Goal: Find specific page/section: Find specific page/section

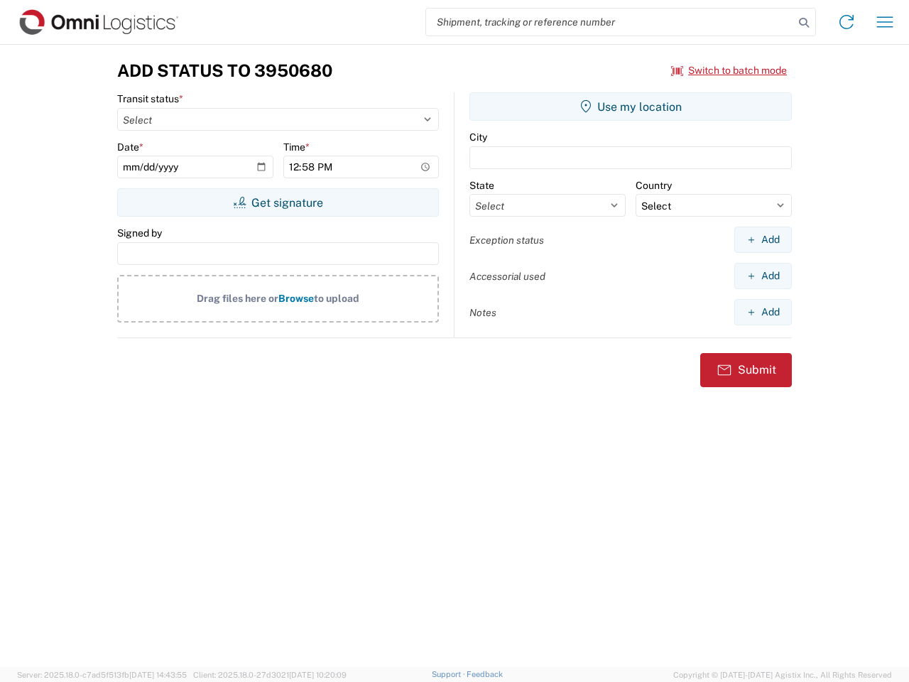
click at [610, 22] on input "search" at bounding box center [610, 22] width 368 height 27
click at [804, 23] on icon at bounding box center [804, 23] width 20 height 20
click at [847, 22] on icon at bounding box center [847, 22] width 23 height 23
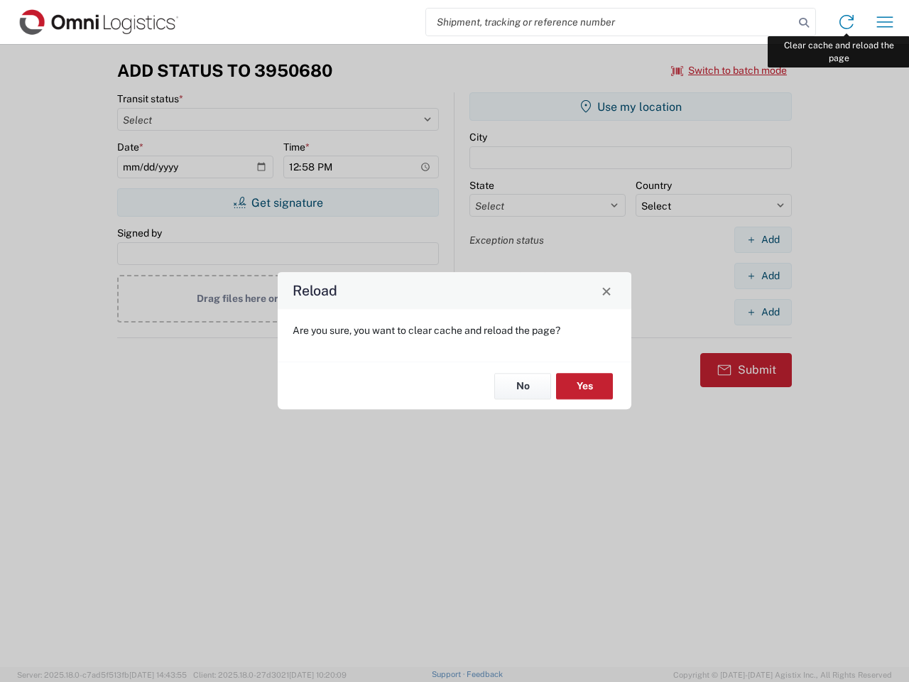
click at [885, 22] on div "Reload Are you sure, you want to clear cache and reload the page? No Yes" at bounding box center [454, 341] width 909 height 682
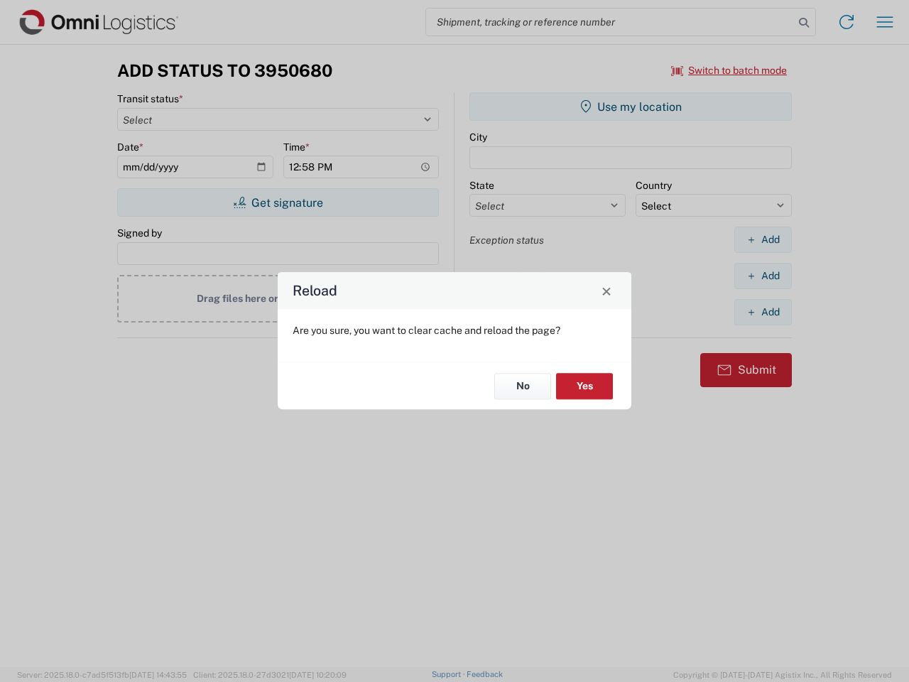
click at [730, 70] on div "Reload Are you sure, you want to clear cache and reload the page? No Yes" at bounding box center [454, 341] width 909 height 682
click at [278, 202] on div "Reload Are you sure, you want to clear cache and reload the page? No Yes" at bounding box center [454, 341] width 909 height 682
click at [631, 107] on div "Reload Are you sure, you want to clear cache and reload the page? No Yes" at bounding box center [454, 341] width 909 height 682
click at [763, 239] on div "Reload Are you sure, you want to clear cache and reload the page? No Yes" at bounding box center [454, 341] width 909 height 682
click at [763, 276] on div "Reload Are you sure, you want to clear cache and reload the page? No Yes" at bounding box center [454, 341] width 909 height 682
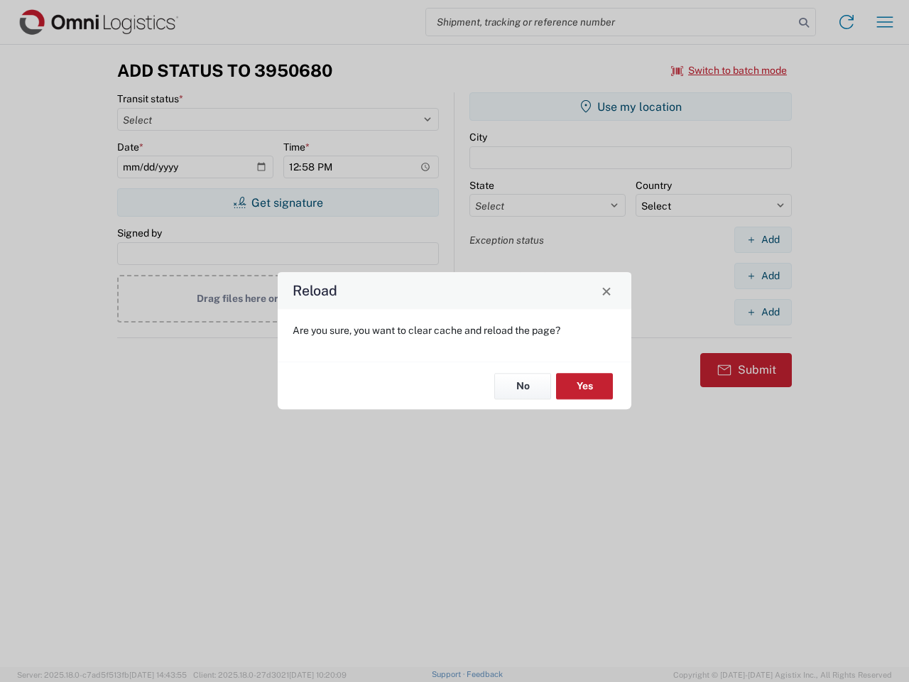
click at [763, 312] on div "Reload Are you sure, you want to clear cache and reload the page? No Yes" at bounding box center [454, 341] width 909 height 682
